Goal: Transaction & Acquisition: Purchase product/service

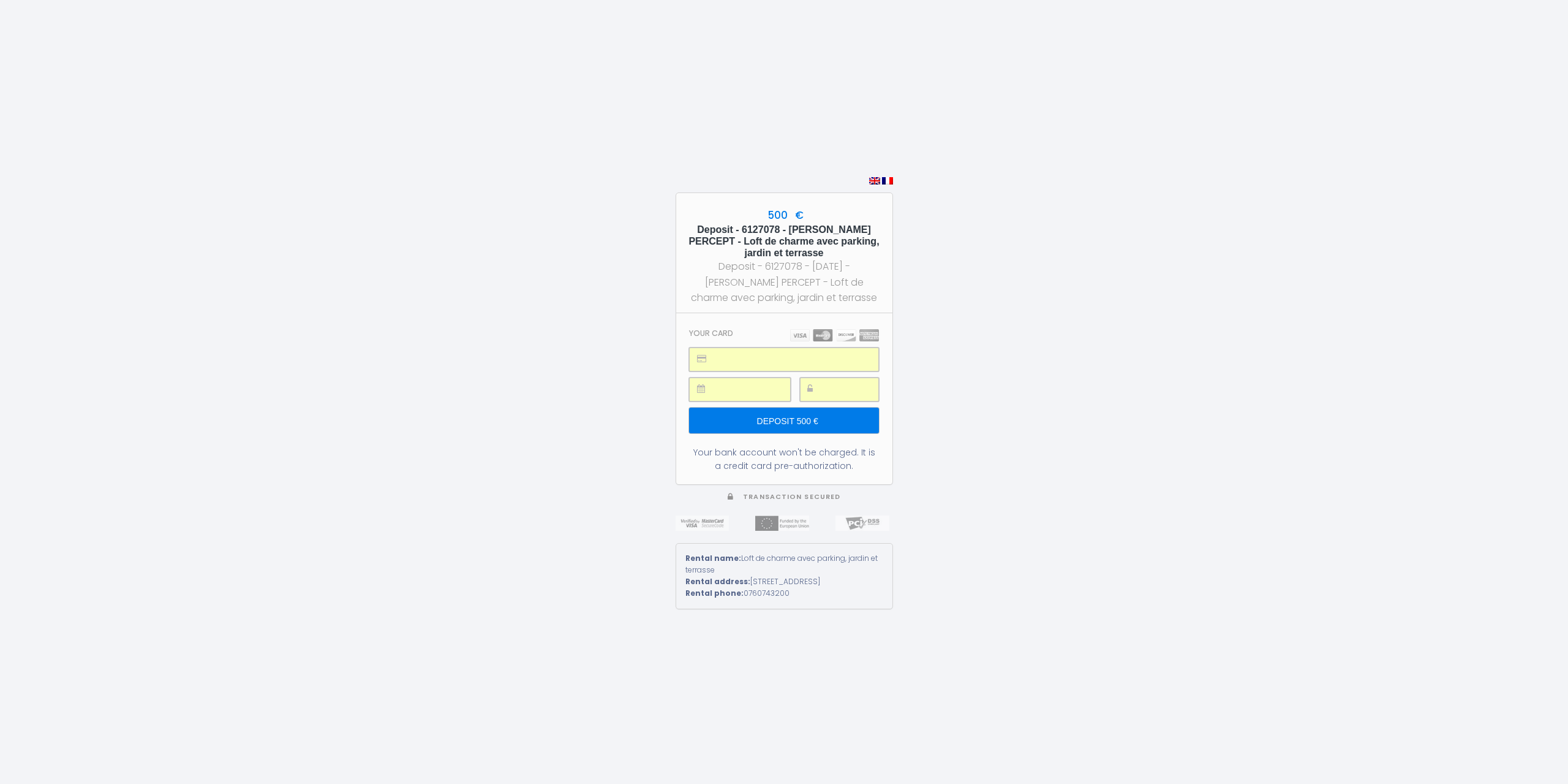
click at [824, 409] on input "Deposit 500 €" at bounding box center [784, 420] width 190 height 25
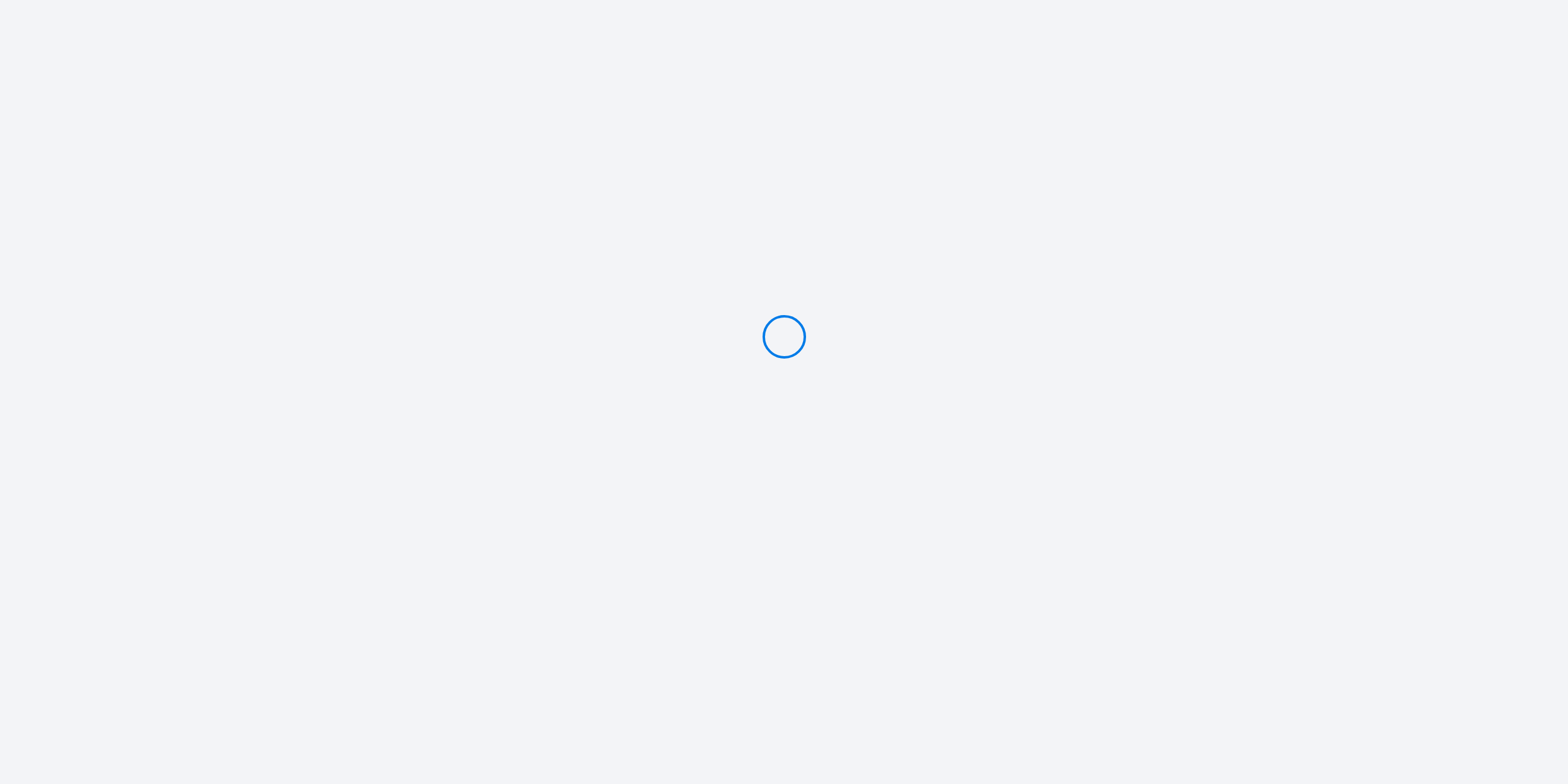
type input "Deposit 500 €"
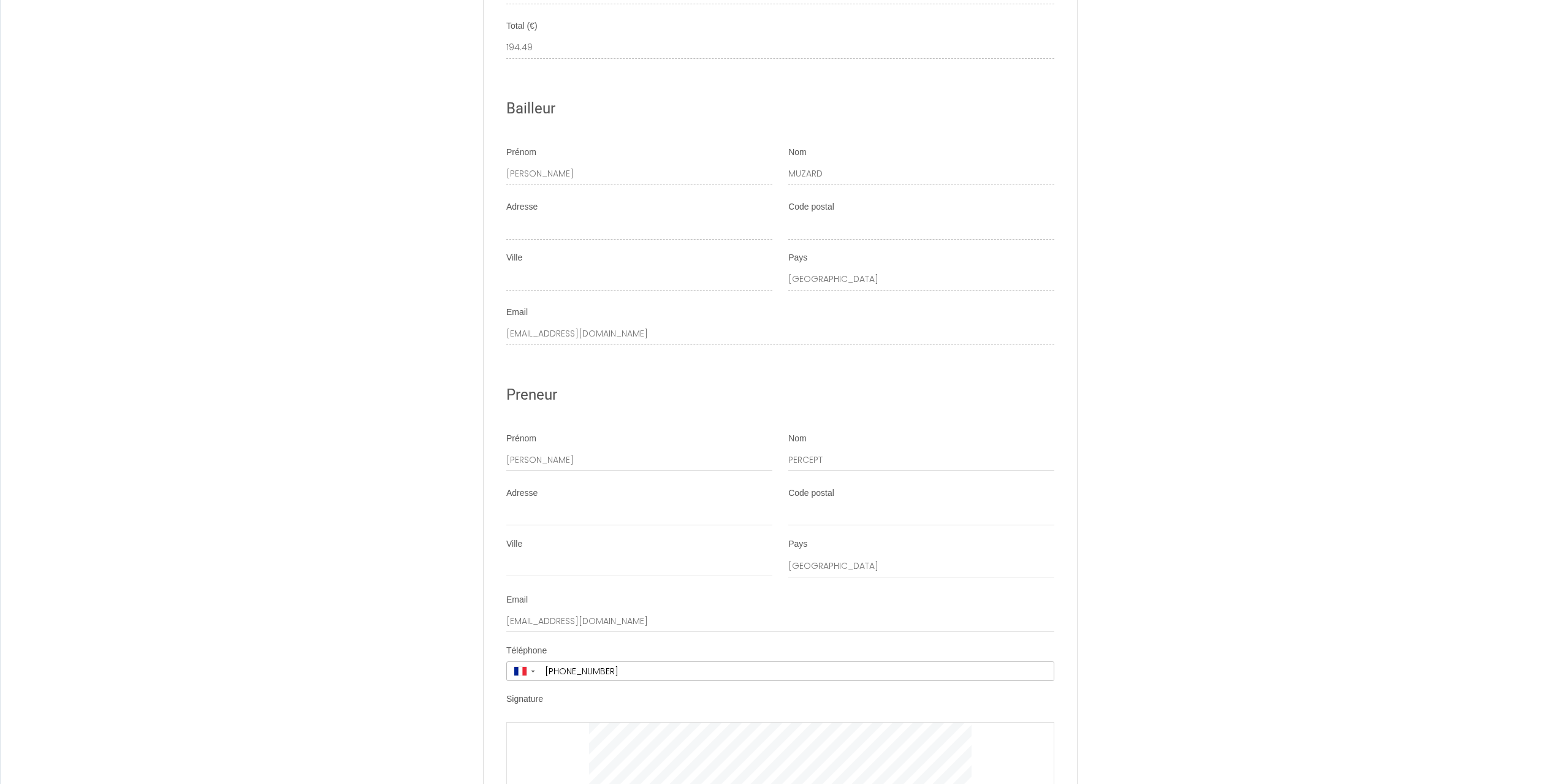
scroll to position [2022, 0]
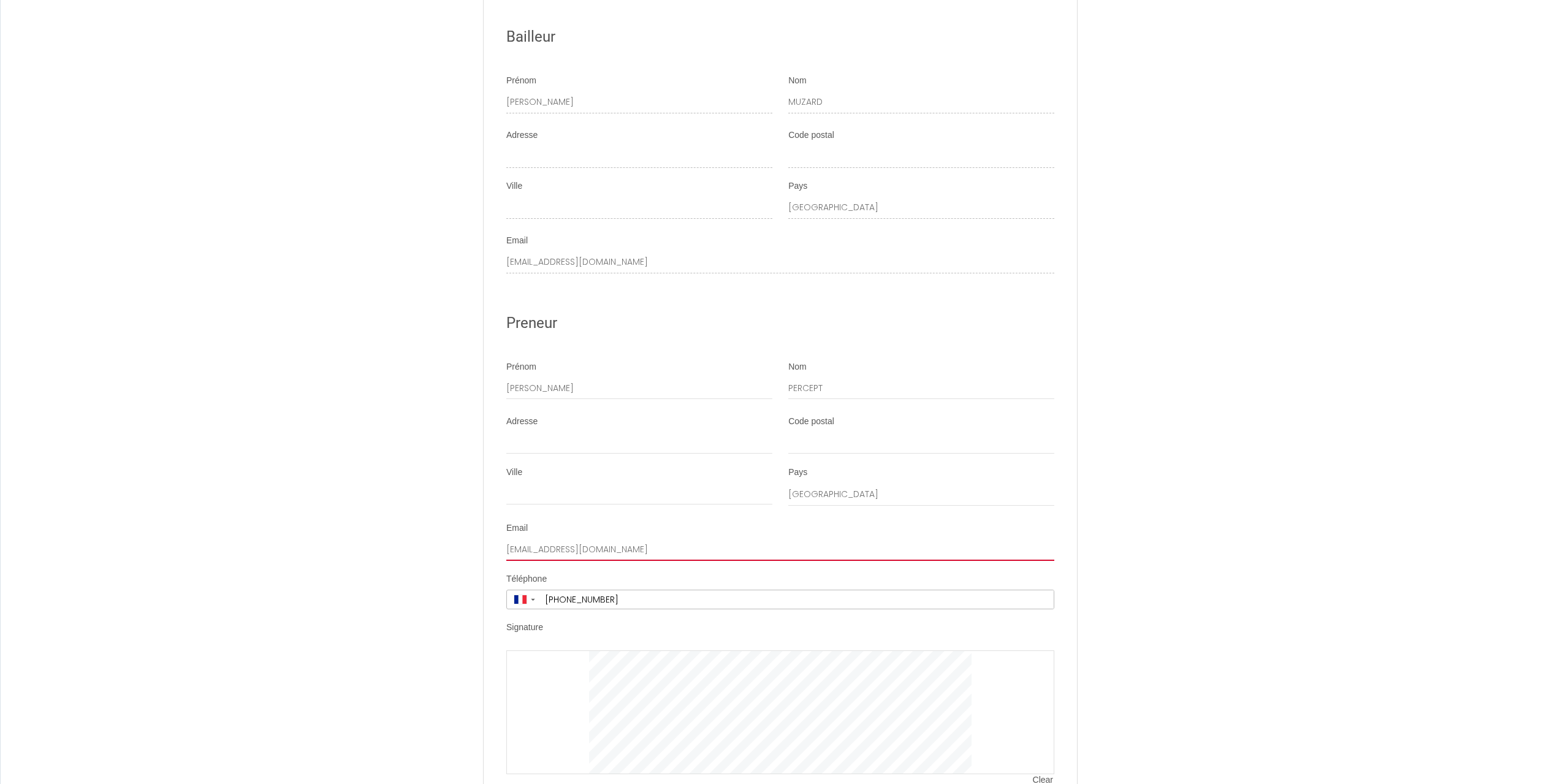
click at [611, 556] on input "[EMAIL_ADDRESS][DOMAIN_NAME]" at bounding box center [780, 549] width 548 height 22
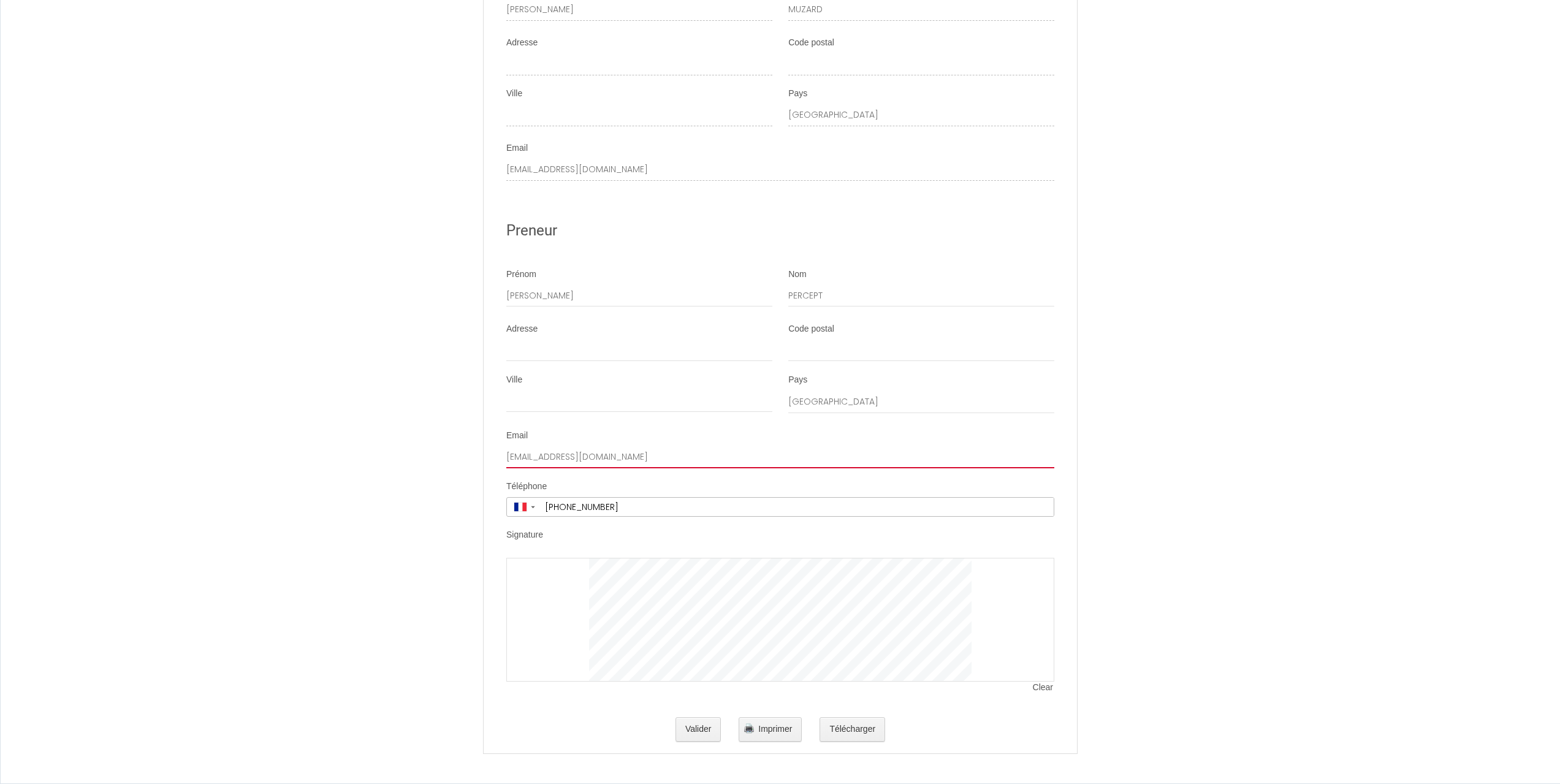
scroll to position [2127, 0]
click at [568, 558] on div at bounding box center [780, 619] width 548 height 124
click at [703, 728] on button "Valider" at bounding box center [698, 729] width 46 height 25
click at [758, 732] on button "Imprimer" at bounding box center [770, 729] width 63 height 25
click at [831, 732] on button "Télécharger" at bounding box center [852, 729] width 66 height 25
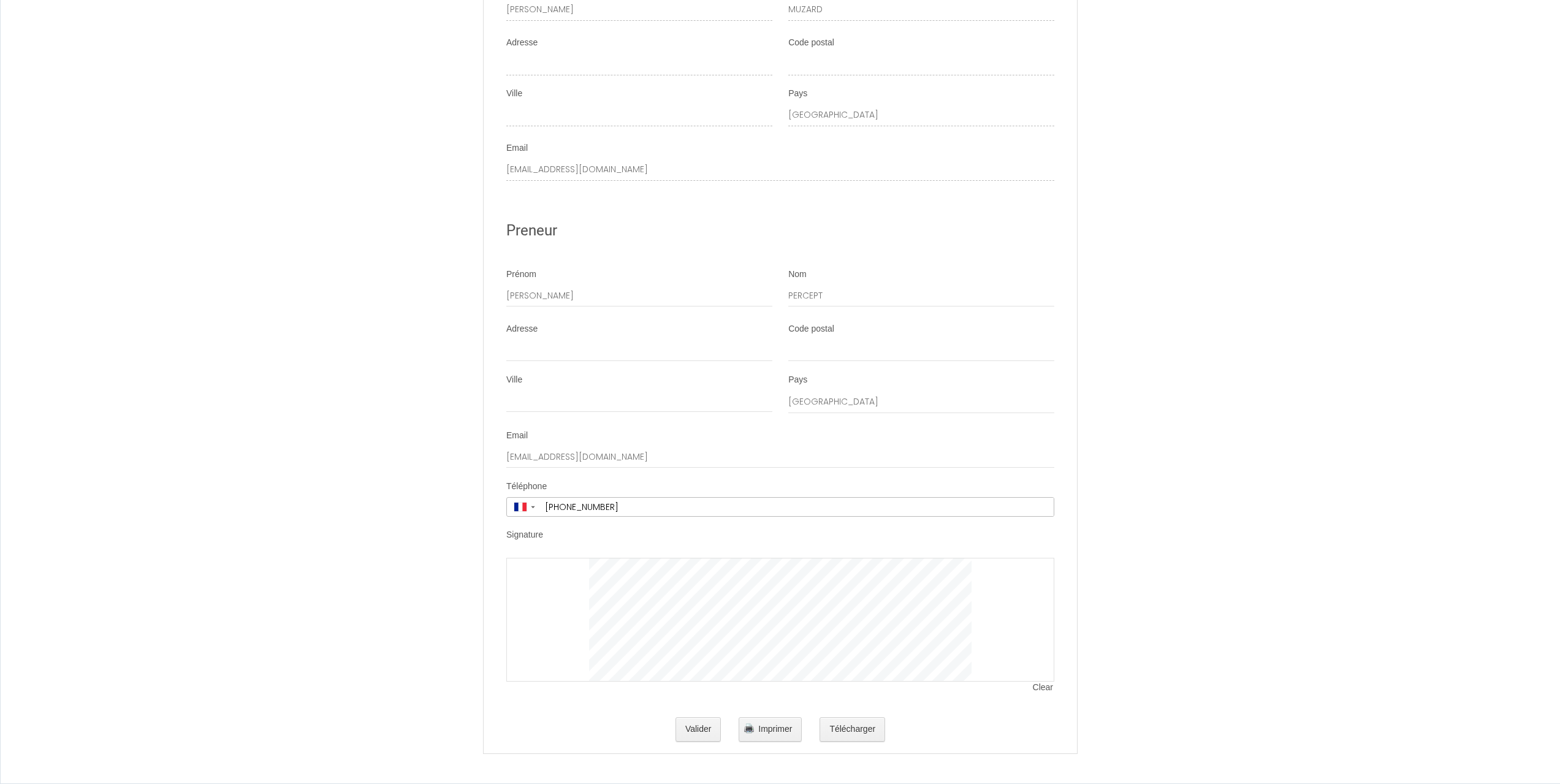
drag, startPoint x: 859, startPoint y: 203, endPoint x: 878, endPoint y: 808, distance: 605.3
click at [676, 734] on button "Valider" at bounding box center [698, 729] width 46 height 25
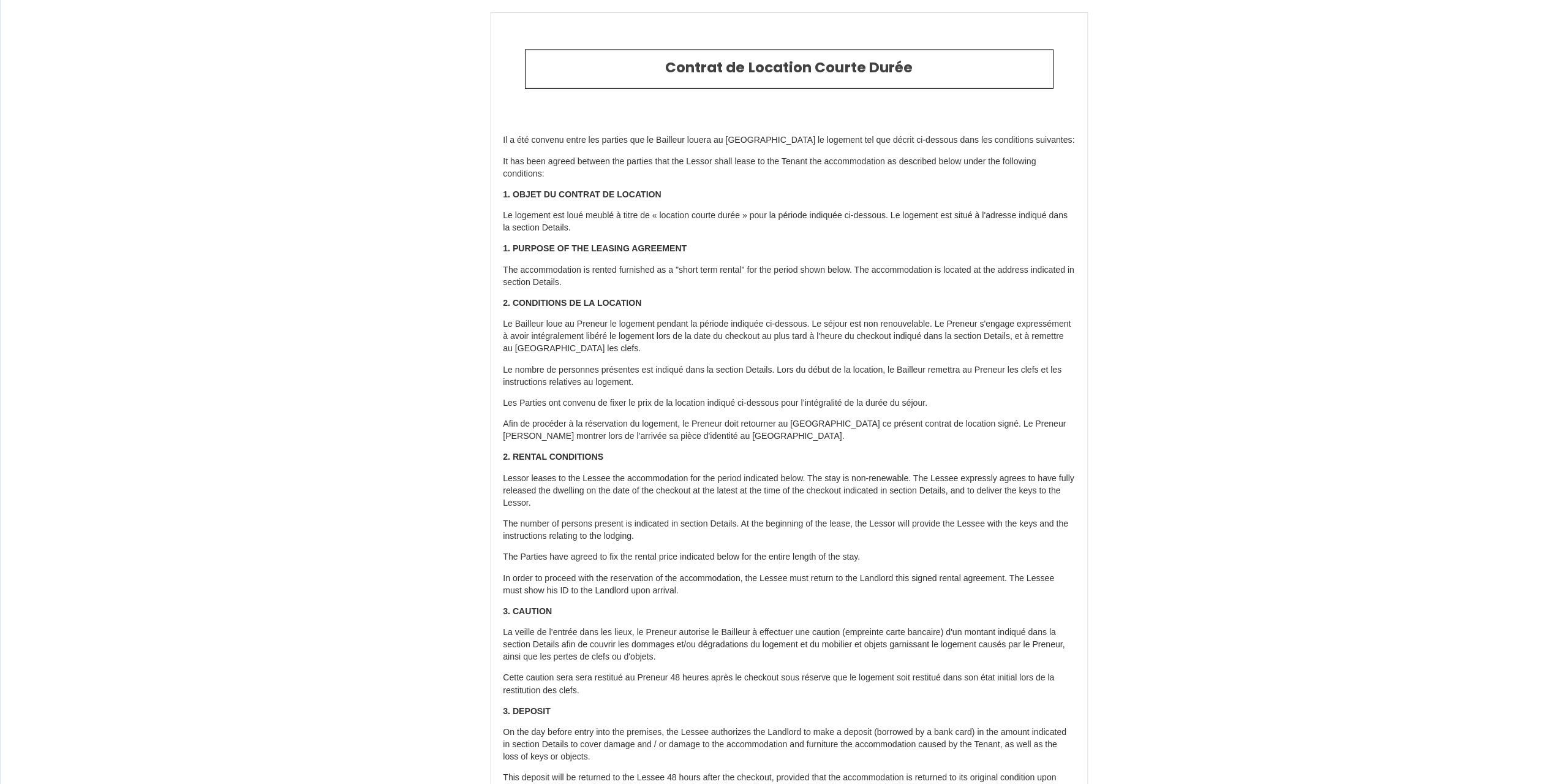
type input "30"
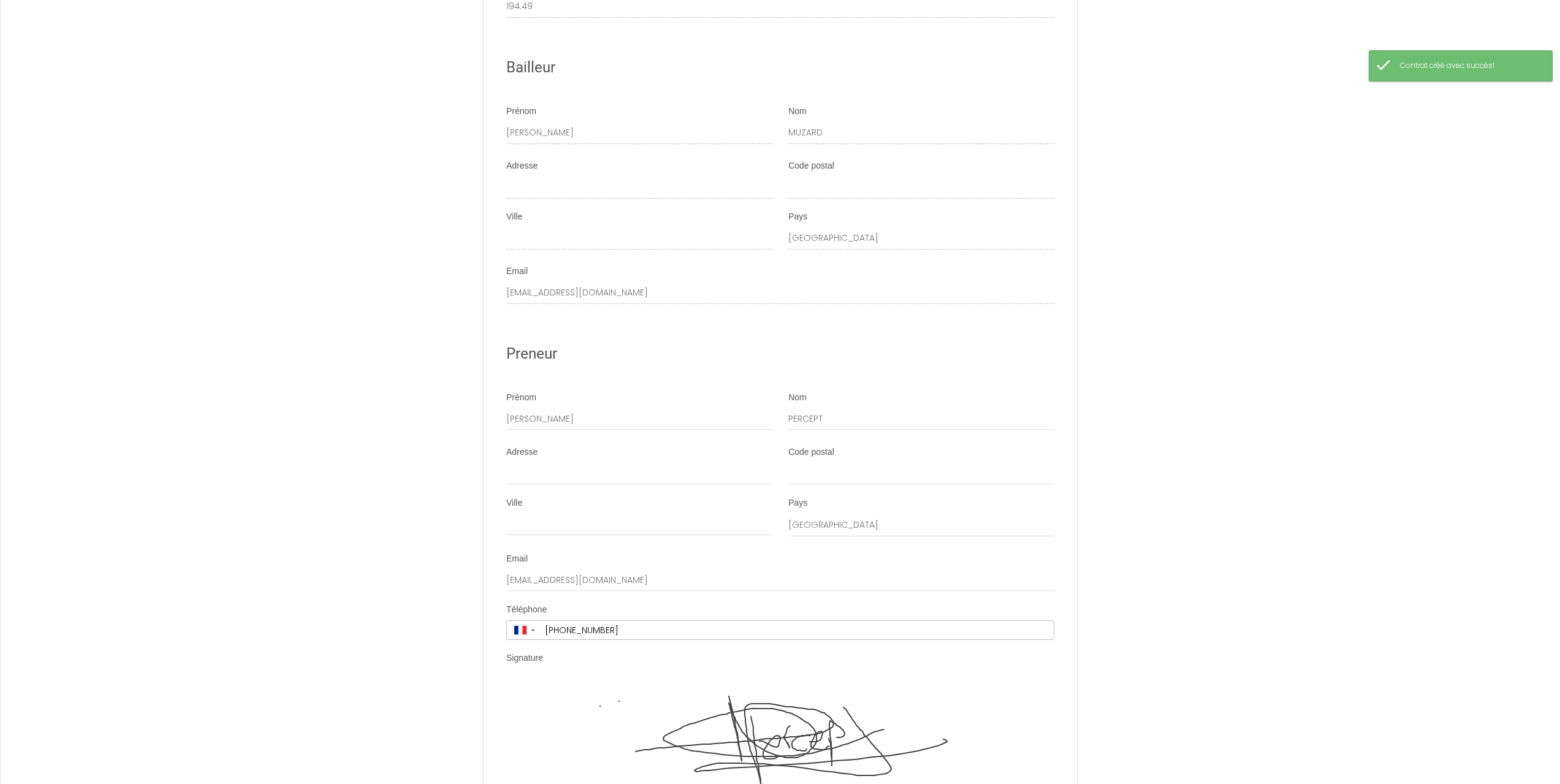
scroll to position [2250, 0]
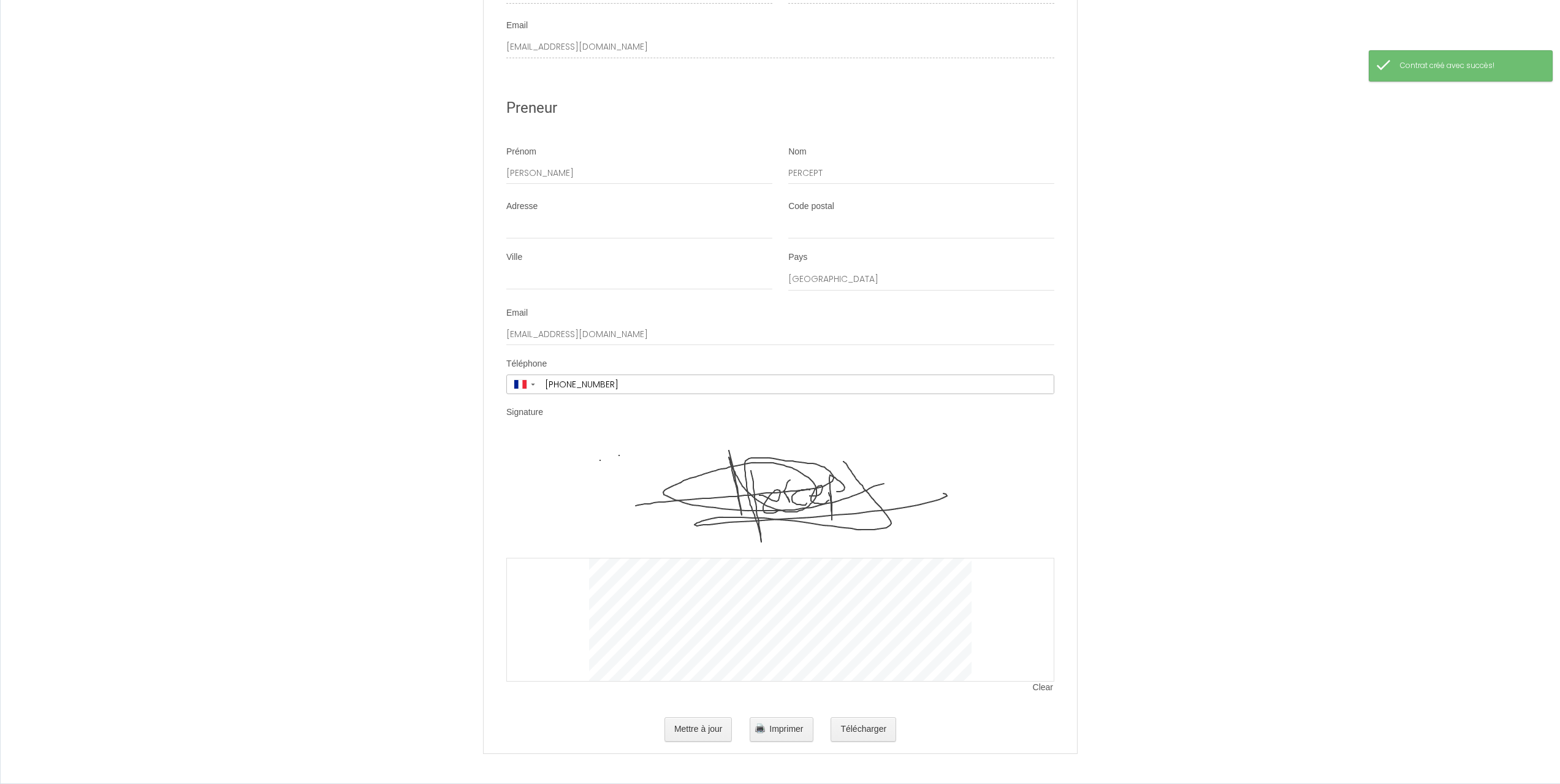
drag, startPoint x: 757, startPoint y: 340, endPoint x: 750, endPoint y: 808, distance: 468.1
click at [851, 727] on button "Télécharger" at bounding box center [864, 729] width 66 height 25
